Goal: Task Accomplishment & Management: Complete application form

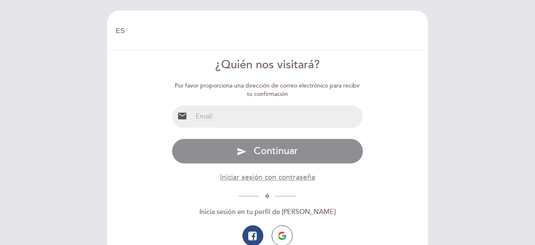
select select "es"
click at [244, 119] on input "email" at bounding box center [277, 116] width 171 height 22
type input "[EMAIL_ADDRESS][PERSON_NAME][DOMAIN_NAME]"
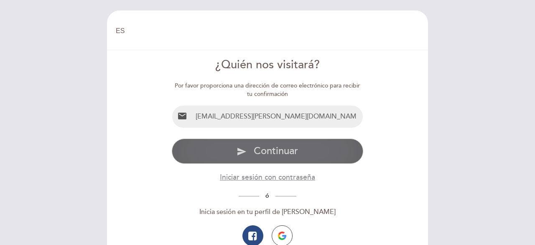
click at [279, 151] on span "Continuar" at bounding box center [276, 151] width 44 height 12
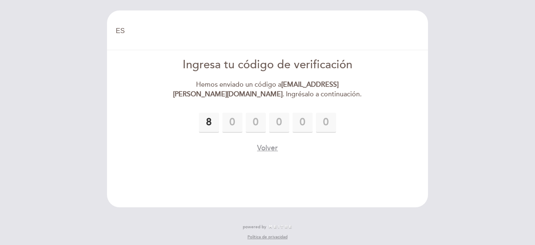
type input "8"
type input "7"
type input "0"
type input "4"
type input "2"
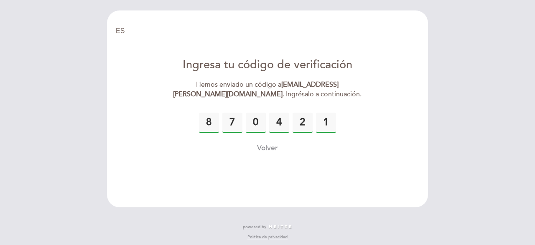
type input "1"
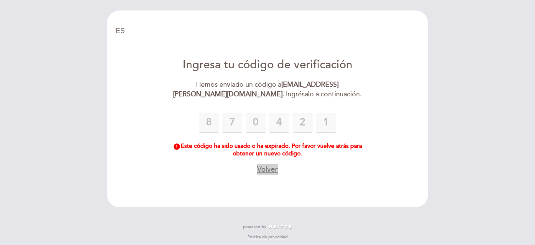
click at [271, 169] on button "Volver" at bounding box center [267, 169] width 21 height 10
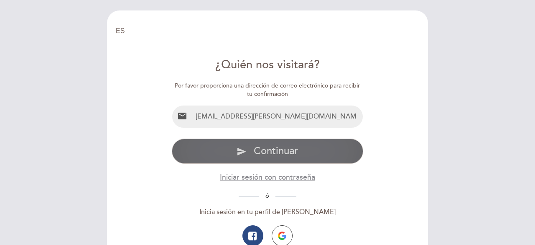
click at [269, 151] on span "Continuar" at bounding box center [276, 151] width 44 height 12
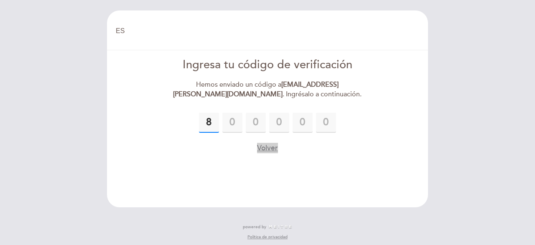
type input "8"
type input "7"
type input "4"
type input "0"
click at [214, 121] on input "8" at bounding box center [209, 122] width 20 height 20
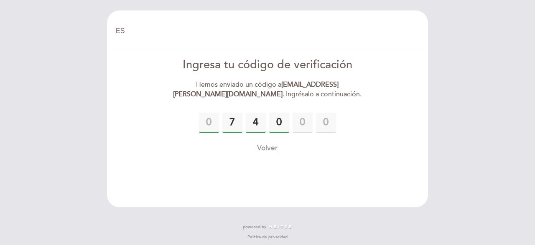
type input "7"
type input "4"
type input "0"
type input "7"
click at [259, 121] on input "0" at bounding box center [256, 122] width 20 height 20
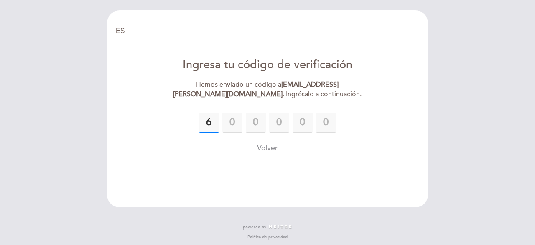
type input "6"
type input "9"
type input "4"
type input "6"
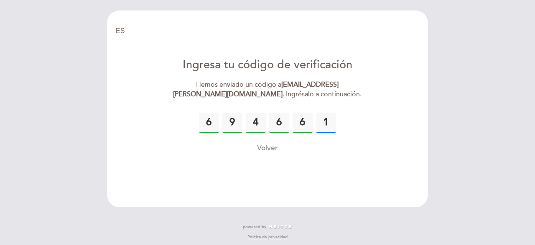
type input "1"
click at [271, 150] on button "Volver" at bounding box center [267, 148] width 21 height 10
